Goal: Transaction & Acquisition: Purchase product/service

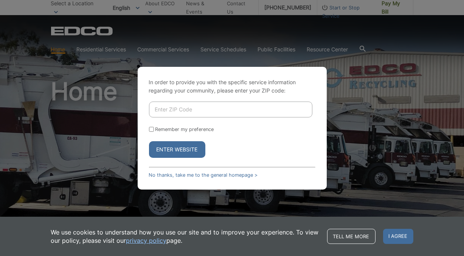
click at [191, 106] on input "Enter ZIP Code" at bounding box center [230, 110] width 163 height 16
type input "92064"
click at [168, 149] on button "Enter Website" at bounding box center [177, 149] width 56 height 17
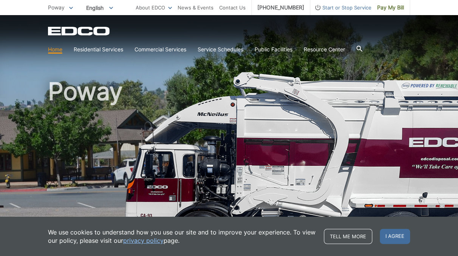
click at [393, 234] on span "I agree" at bounding box center [395, 236] width 30 height 15
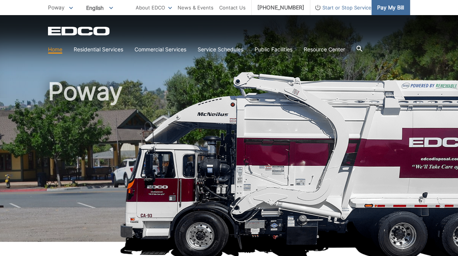
click at [394, 6] on span "Pay My Bill" at bounding box center [390, 7] width 27 height 8
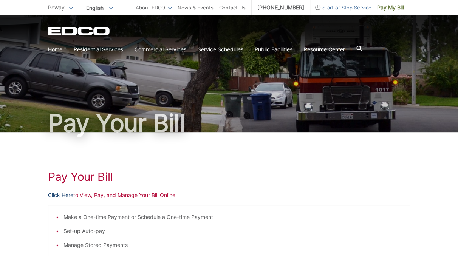
click at [64, 194] on link "Click Here" at bounding box center [60, 195] width 25 height 8
